Goal: Task Accomplishment & Management: Use online tool/utility

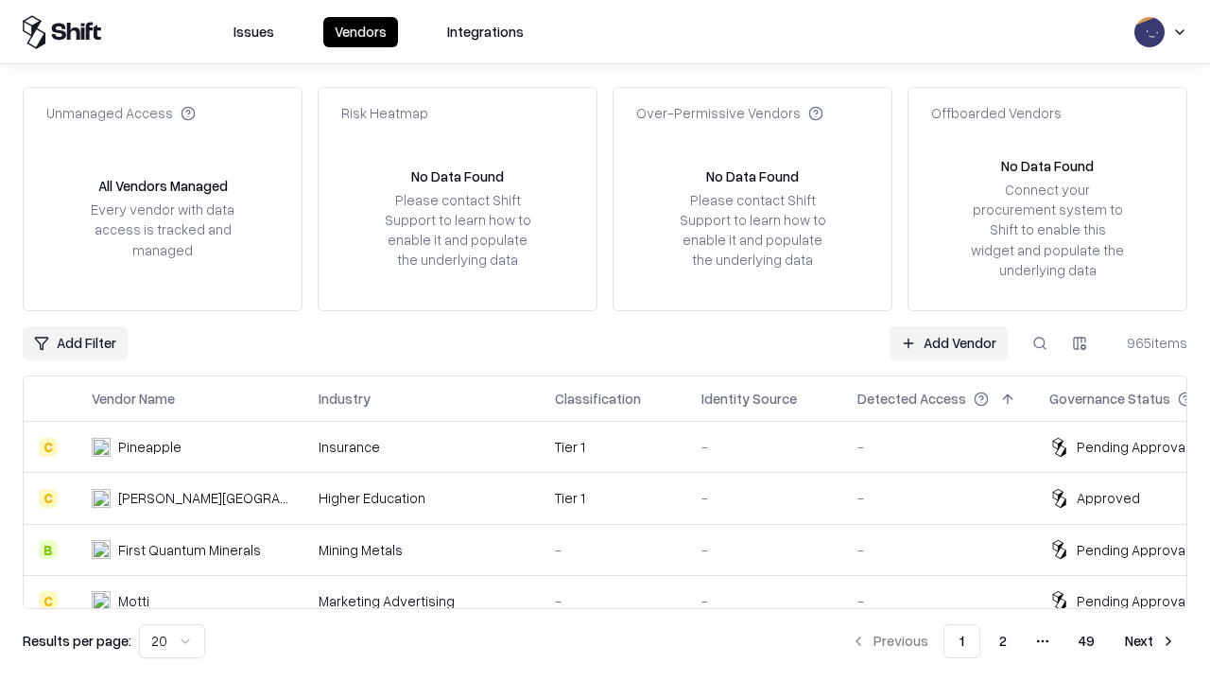
click at [948, 342] on link "Add Vendor" at bounding box center [949, 343] width 118 height 34
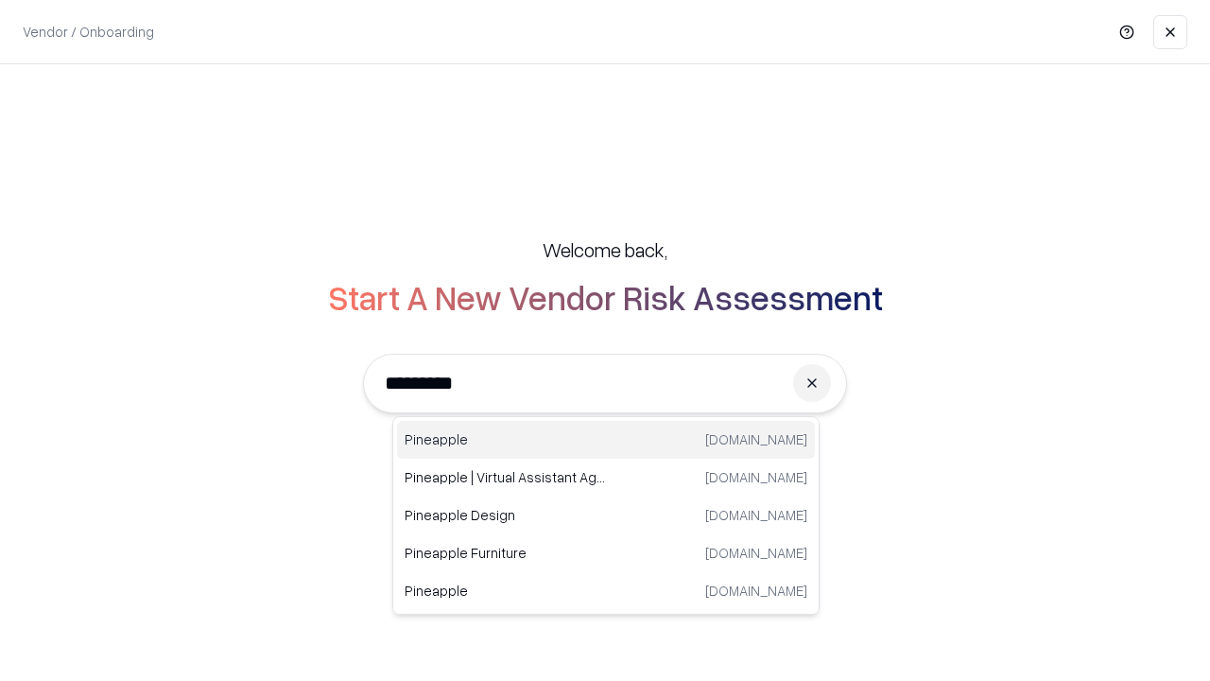
click at [606, 440] on div "Pineapple [DOMAIN_NAME]" at bounding box center [606, 440] width 418 height 38
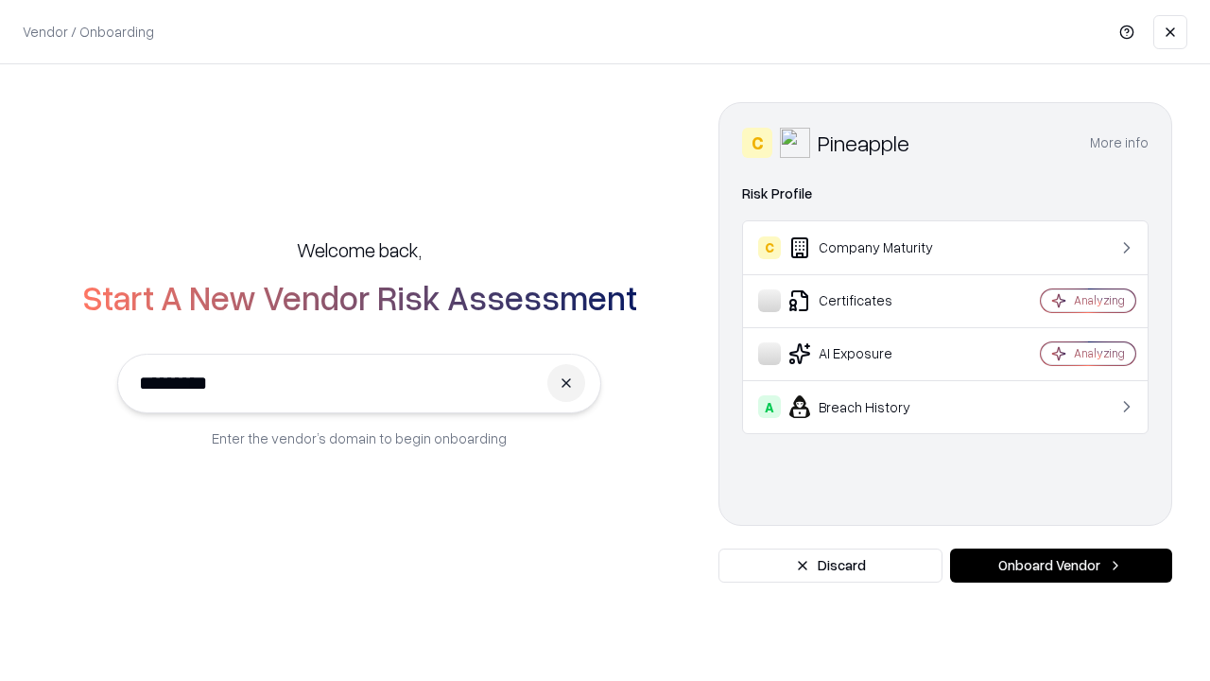
type input "*********"
click at [1061, 565] on button "Onboard Vendor" at bounding box center [1061, 565] width 222 height 34
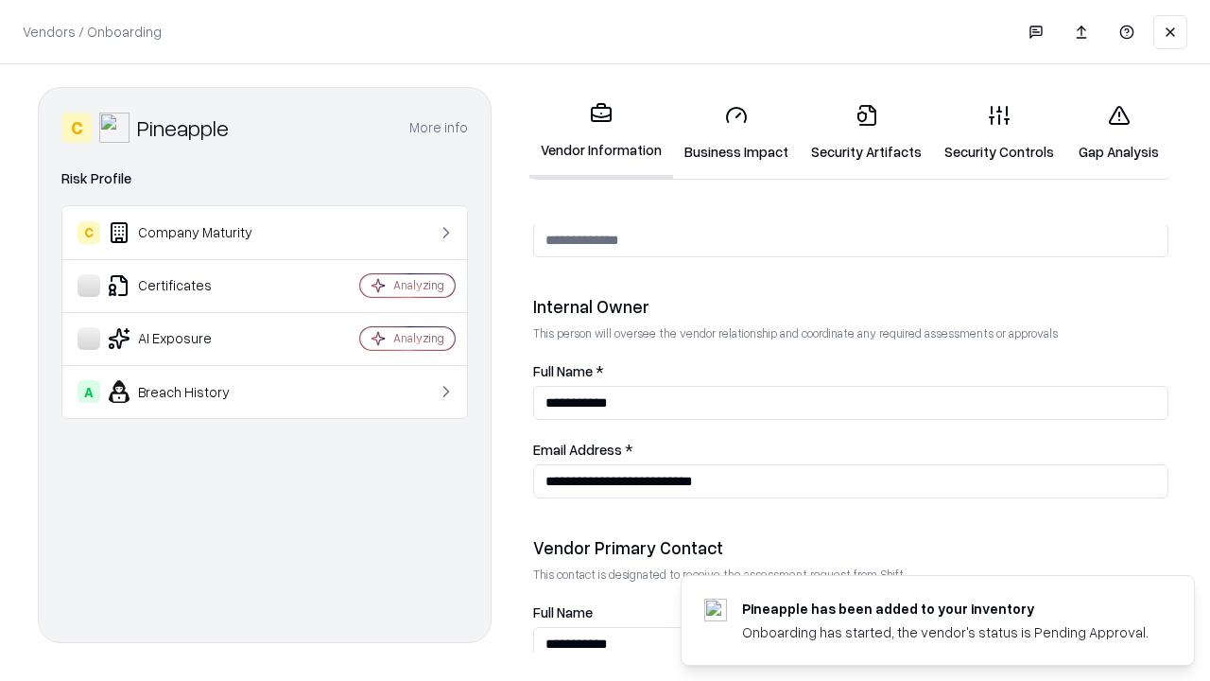
scroll to position [980, 0]
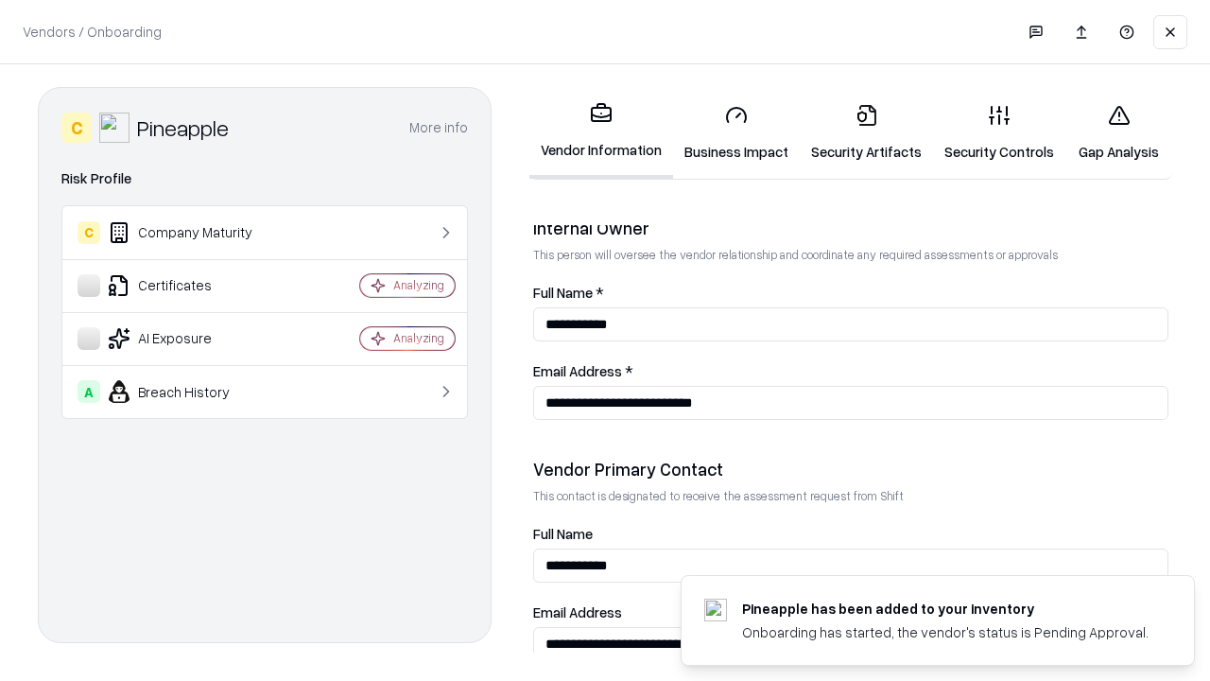
click at [737, 132] on link "Business Impact" at bounding box center [736, 133] width 127 height 88
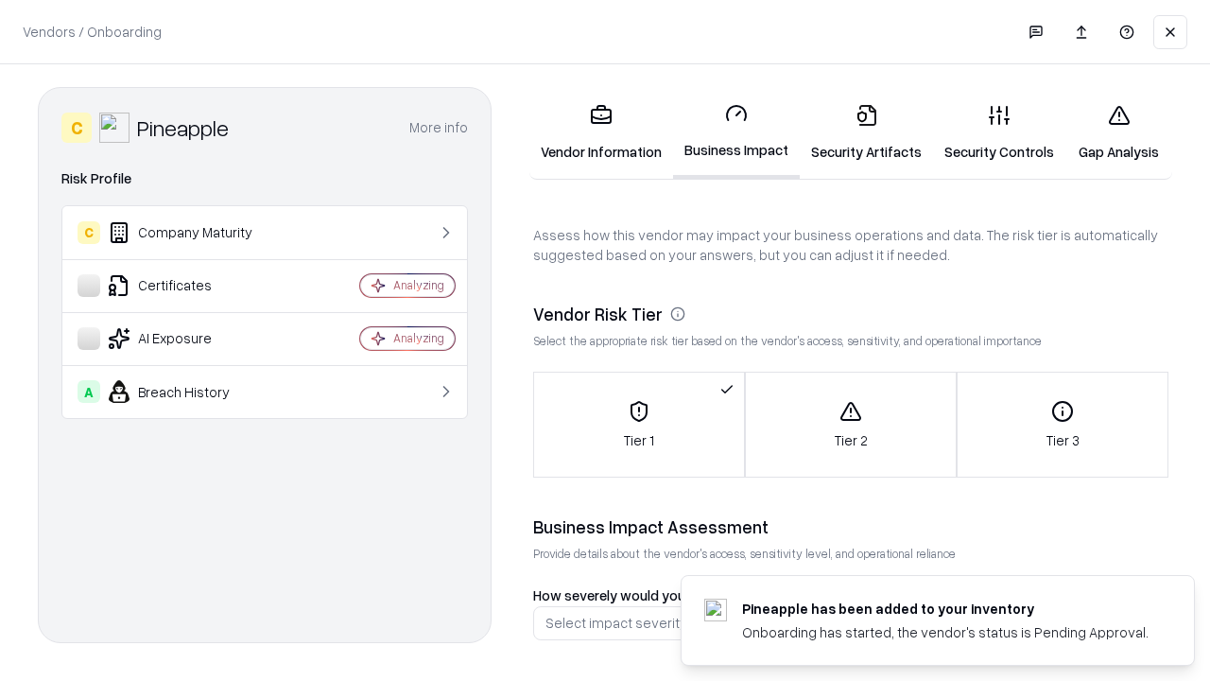
click at [866, 132] on link "Security Artifacts" at bounding box center [866, 133] width 133 height 88
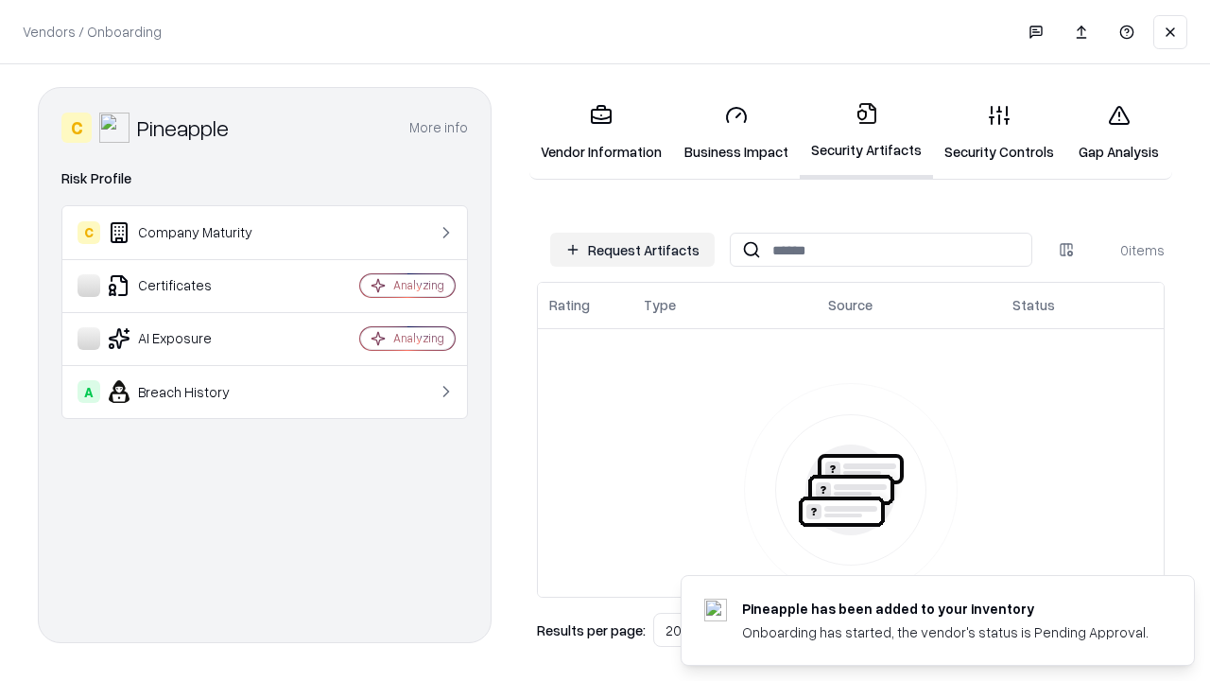
click at [633, 250] on button "Request Artifacts" at bounding box center [632, 250] width 165 height 34
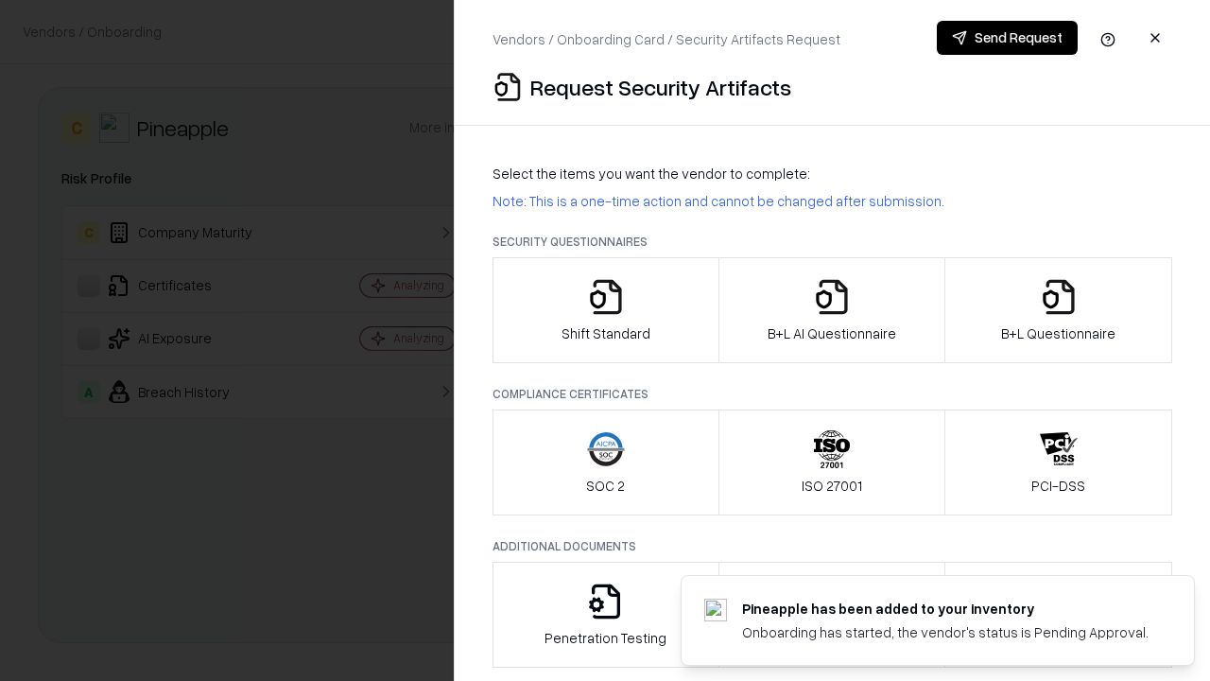
click at [605, 310] on icon "button" at bounding box center [606, 297] width 38 height 38
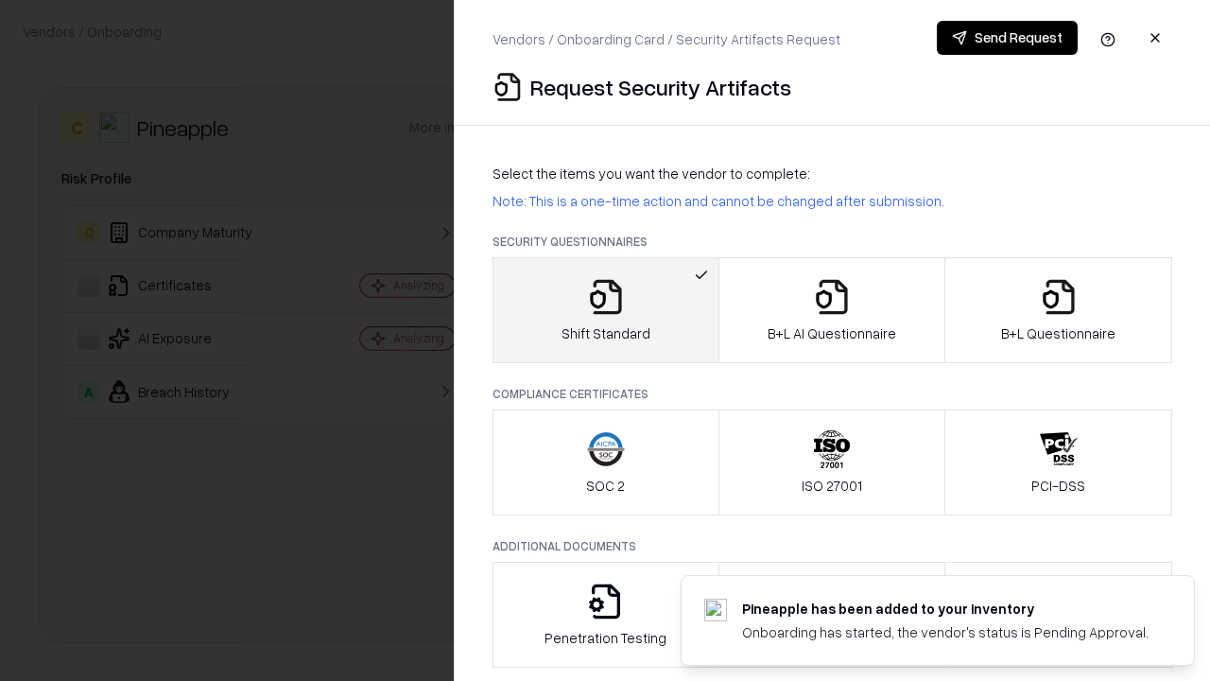
click at [1007, 38] on button "Send Request" at bounding box center [1007, 38] width 141 height 34
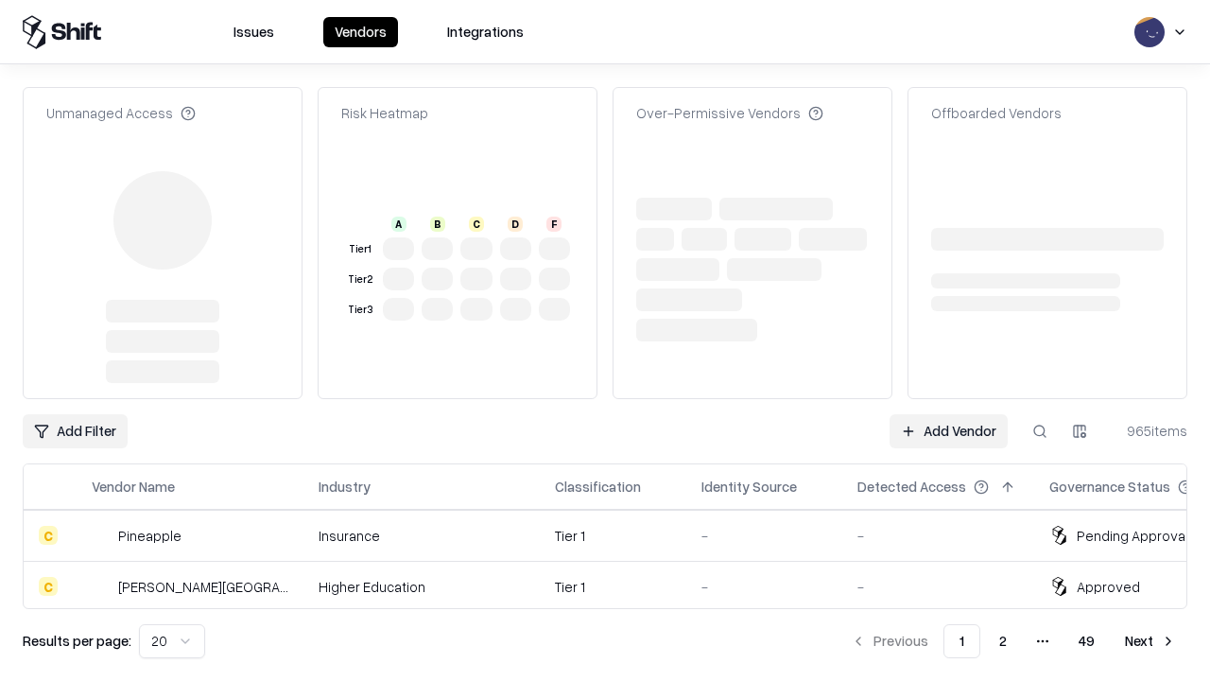
click at [948, 414] on link "Add Vendor" at bounding box center [949, 431] width 118 height 34
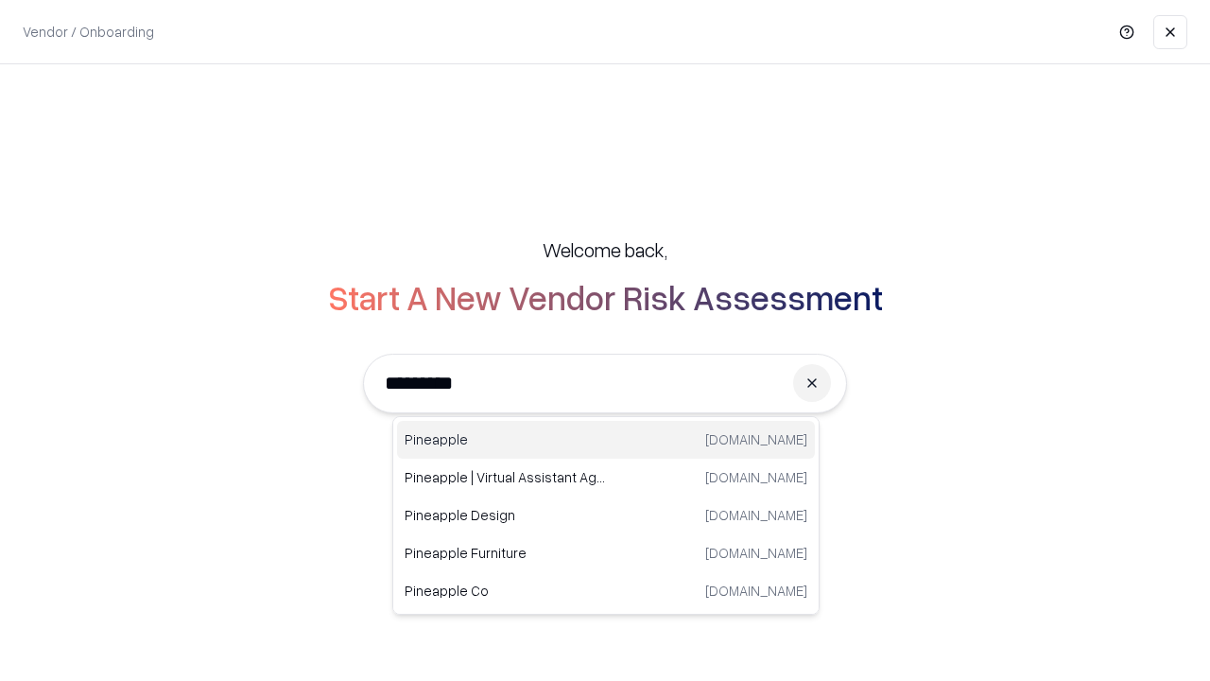
click at [606, 440] on div "Pineapple [DOMAIN_NAME]" at bounding box center [606, 440] width 418 height 38
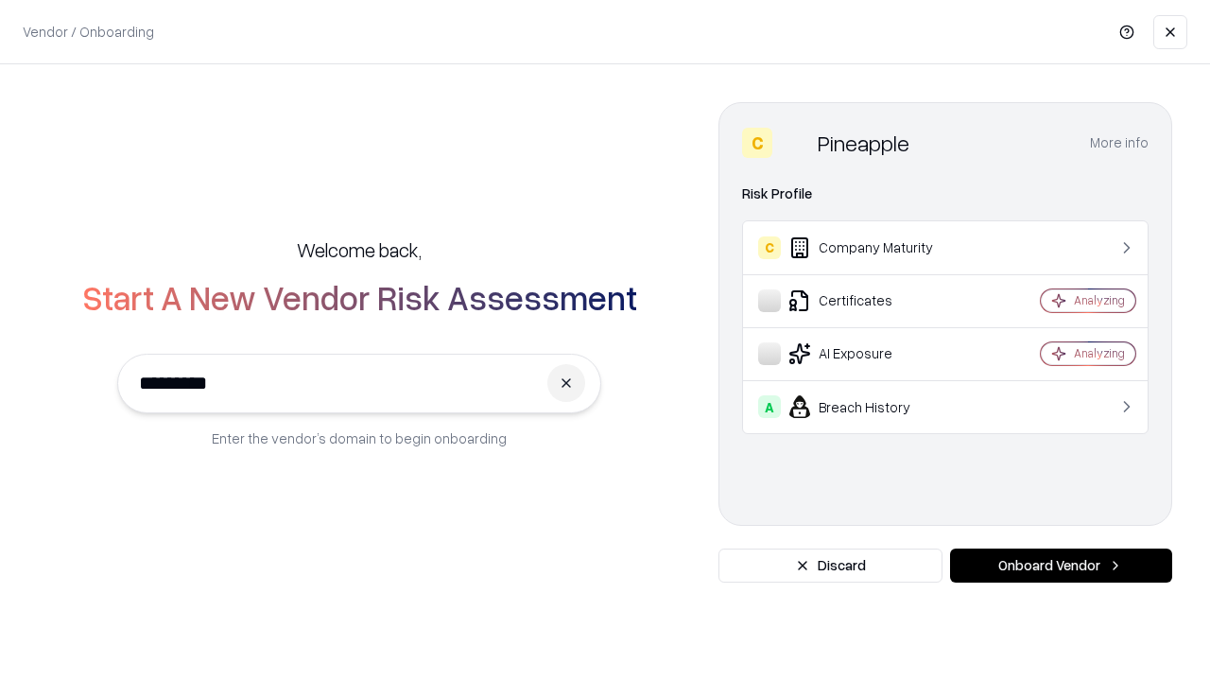
type input "*********"
click at [1061, 565] on button "Onboard Vendor" at bounding box center [1061, 565] width 222 height 34
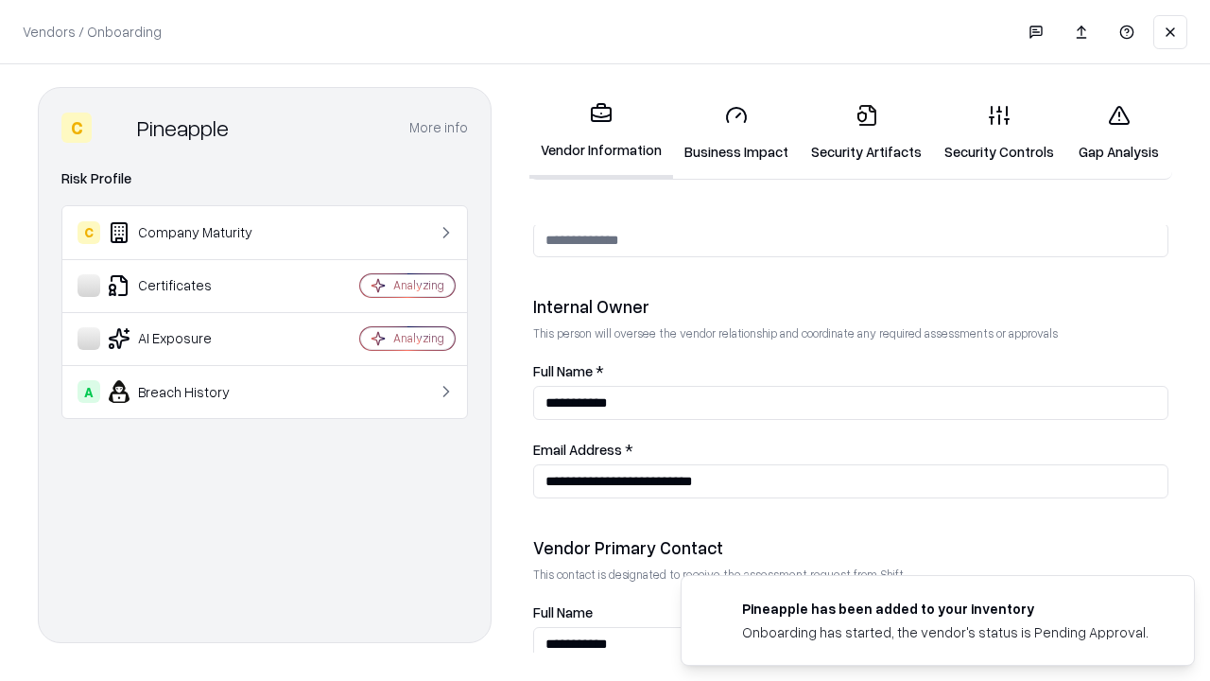
scroll to position [980, 0]
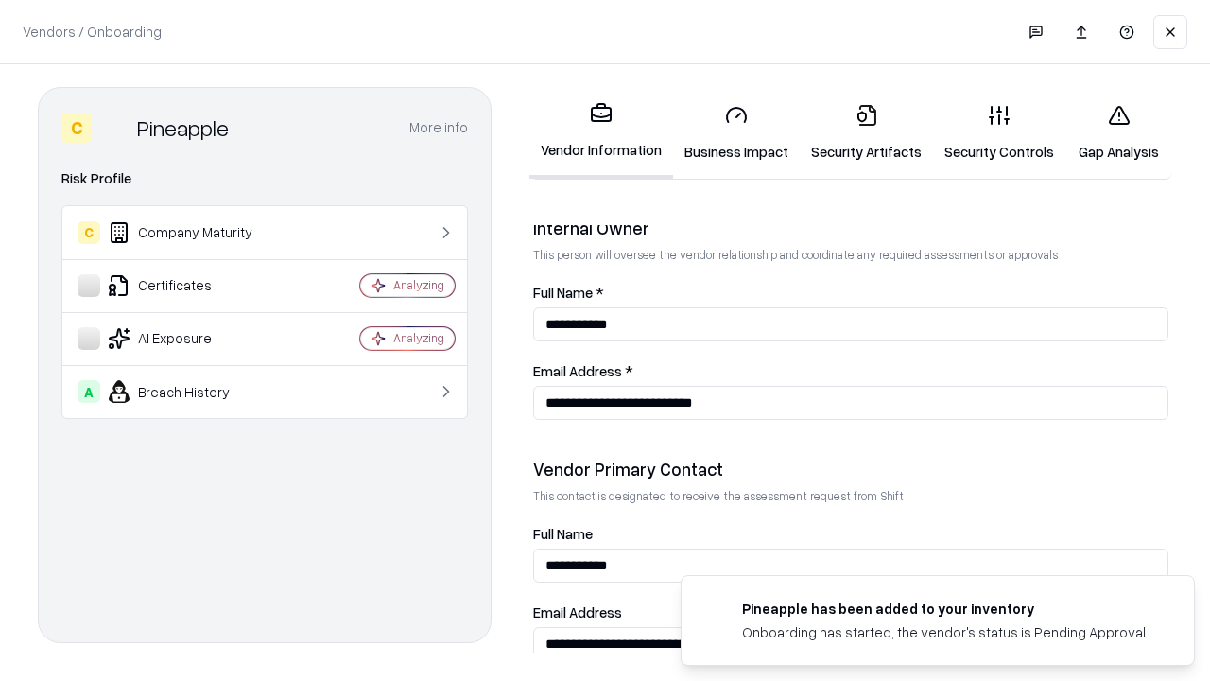
click at [1119, 132] on link "Gap Analysis" at bounding box center [1119, 133] width 107 height 88
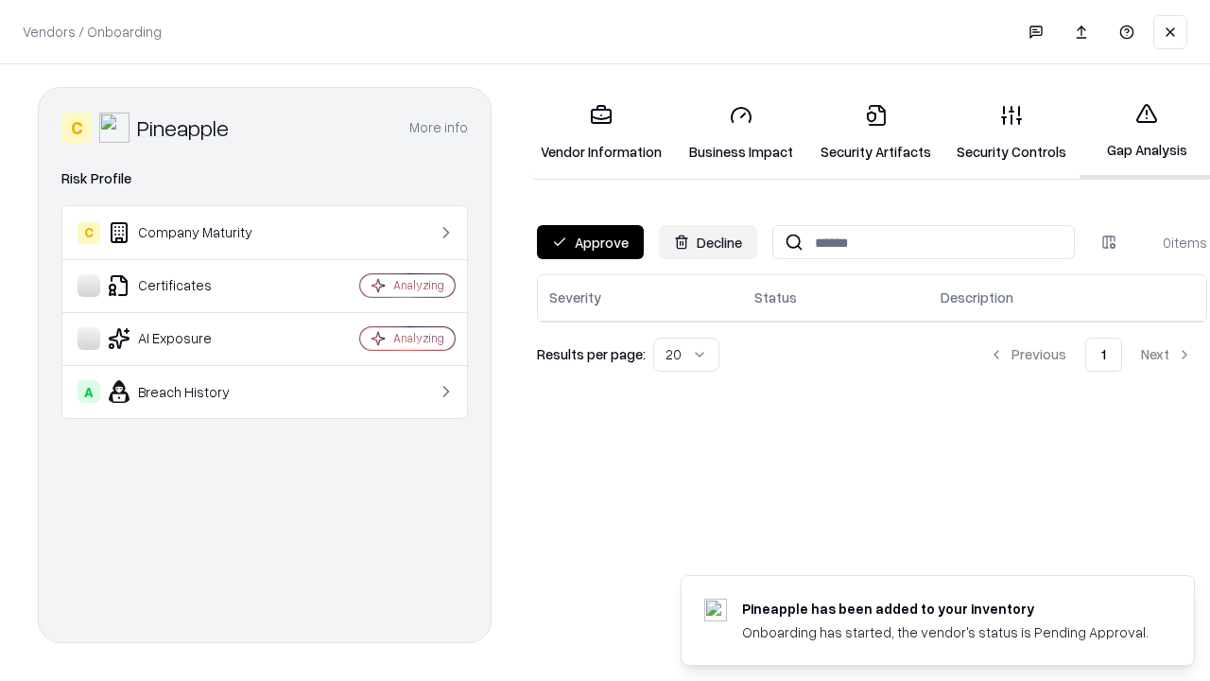
click at [590, 242] on button "Approve" at bounding box center [590, 242] width 107 height 34
